Goal: Use online tool/utility: Utilize a website feature to perform a specific function

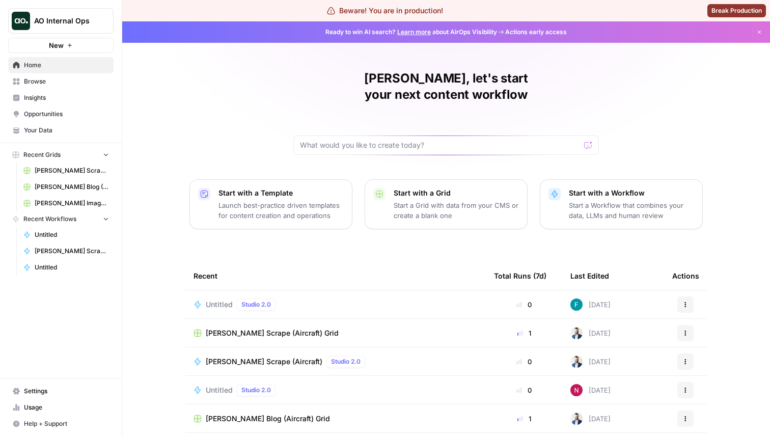
click at [41, 20] on span "AO Internal Ops" at bounding box center [65, 21] width 62 height 10
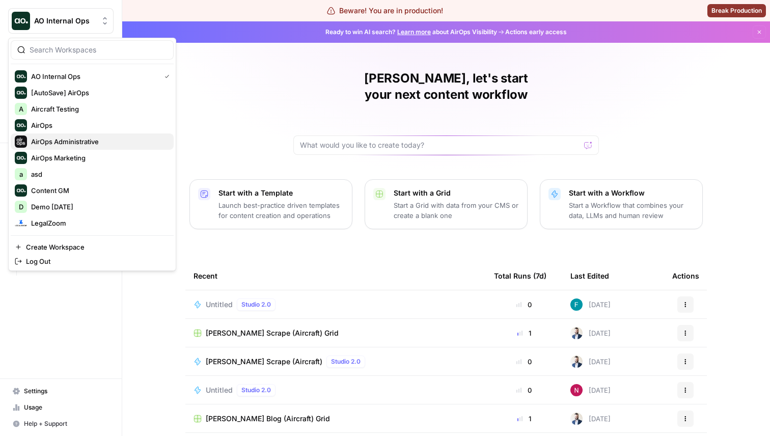
click at [77, 135] on div "AirOps Administrative" at bounding box center [92, 141] width 155 height 12
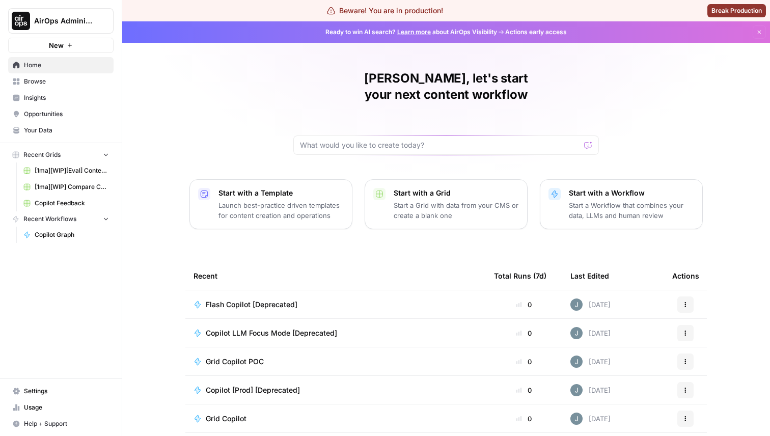
click at [32, 83] on span "Browse" at bounding box center [66, 81] width 85 height 9
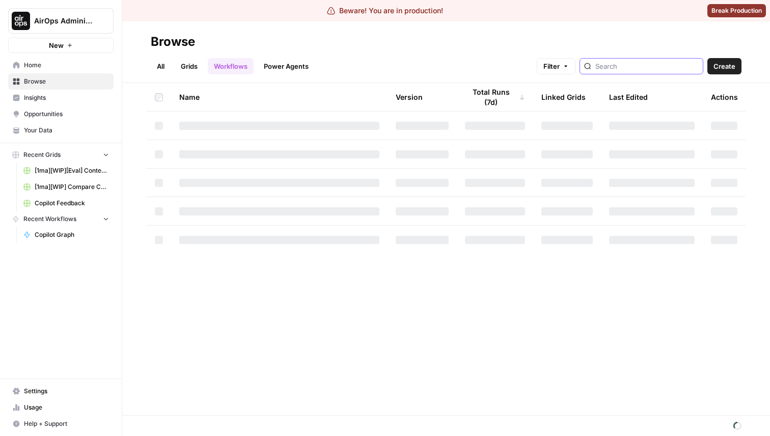
click at [646, 67] on input "search" at bounding box center [646, 66] width 103 height 10
type input "grid copi"
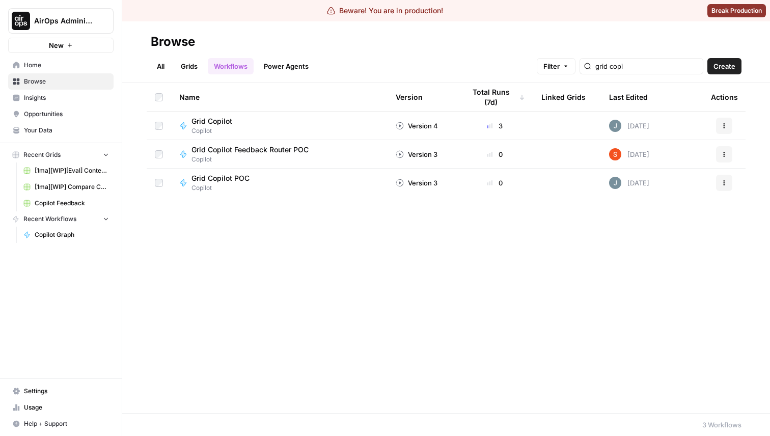
click at [209, 119] on span "Grid Copilot" at bounding box center [211, 121] width 41 height 10
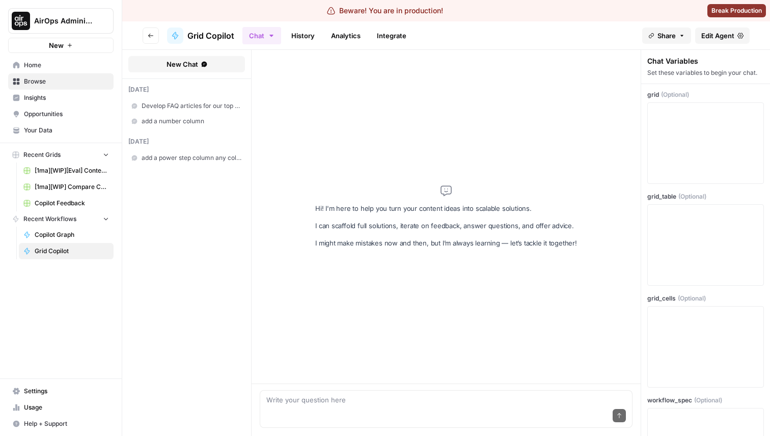
click at [723, 31] on span "Edit Agent" at bounding box center [717, 36] width 33 height 10
